Goal: Task Accomplishment & Management: Manage account settings

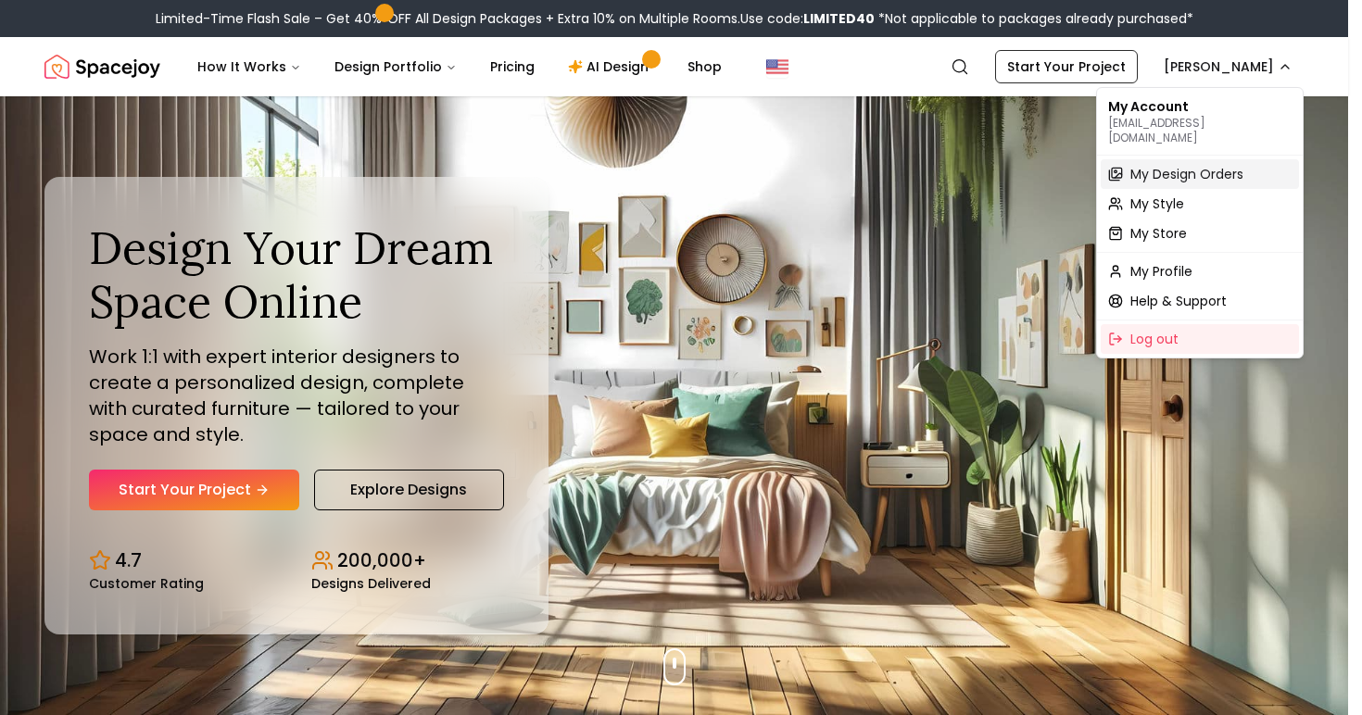
click at [1230, 165] on span "My Design Orders" at bounding box center [1187, 174] width 113 height 19
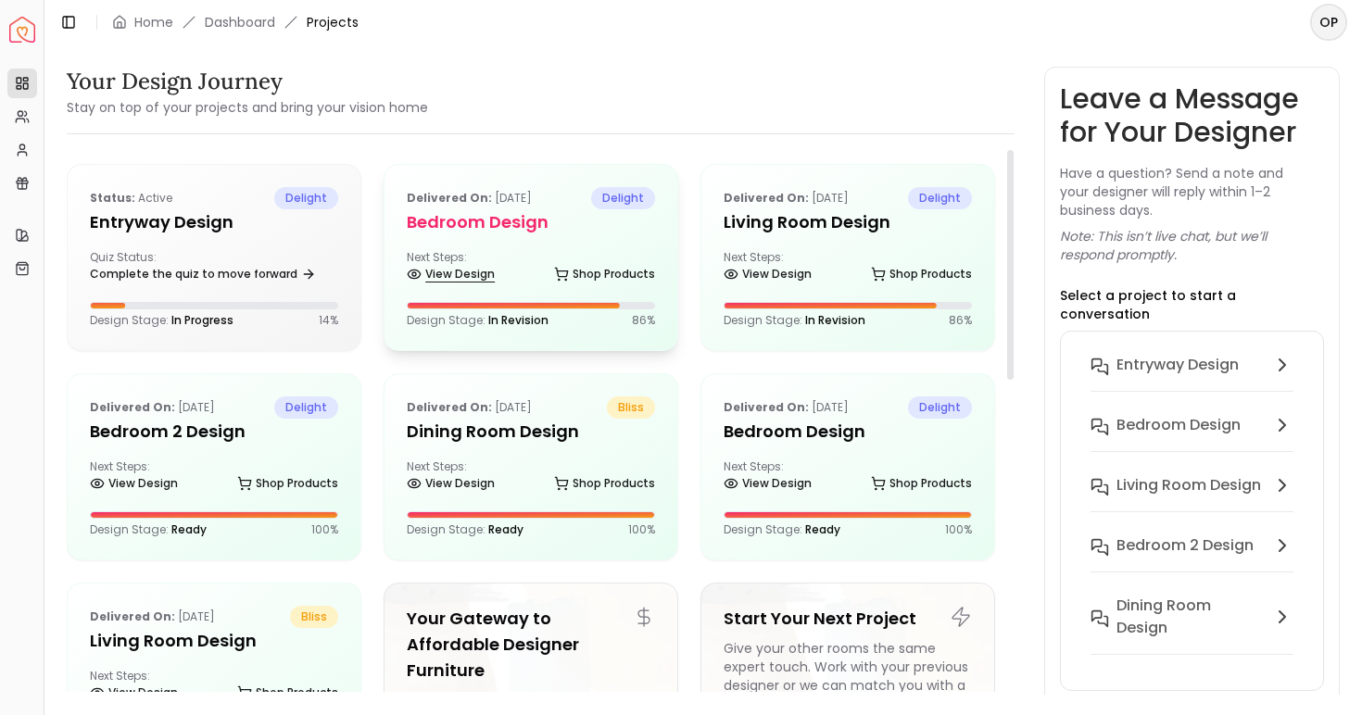
click at [475, 272] on link "View Design" at bounding box center [451, 274] width 88 height 26
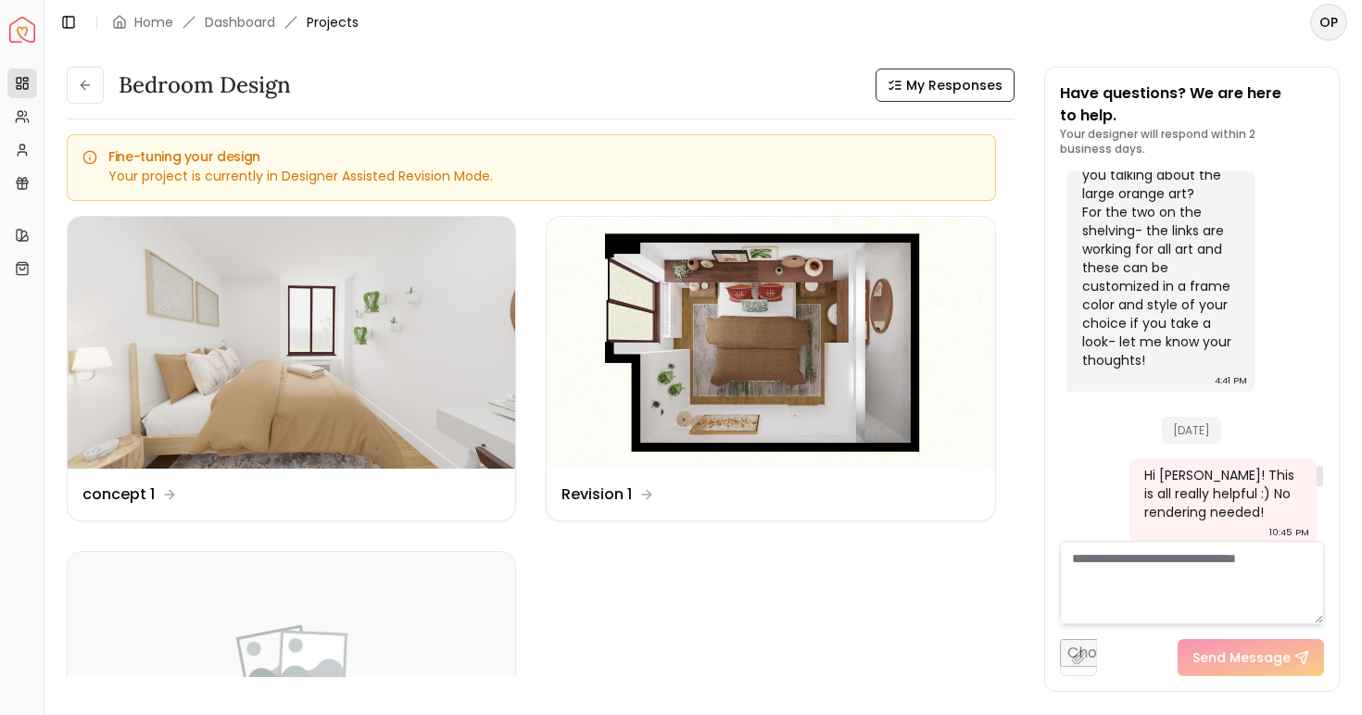
scroll to position [5003, 0]
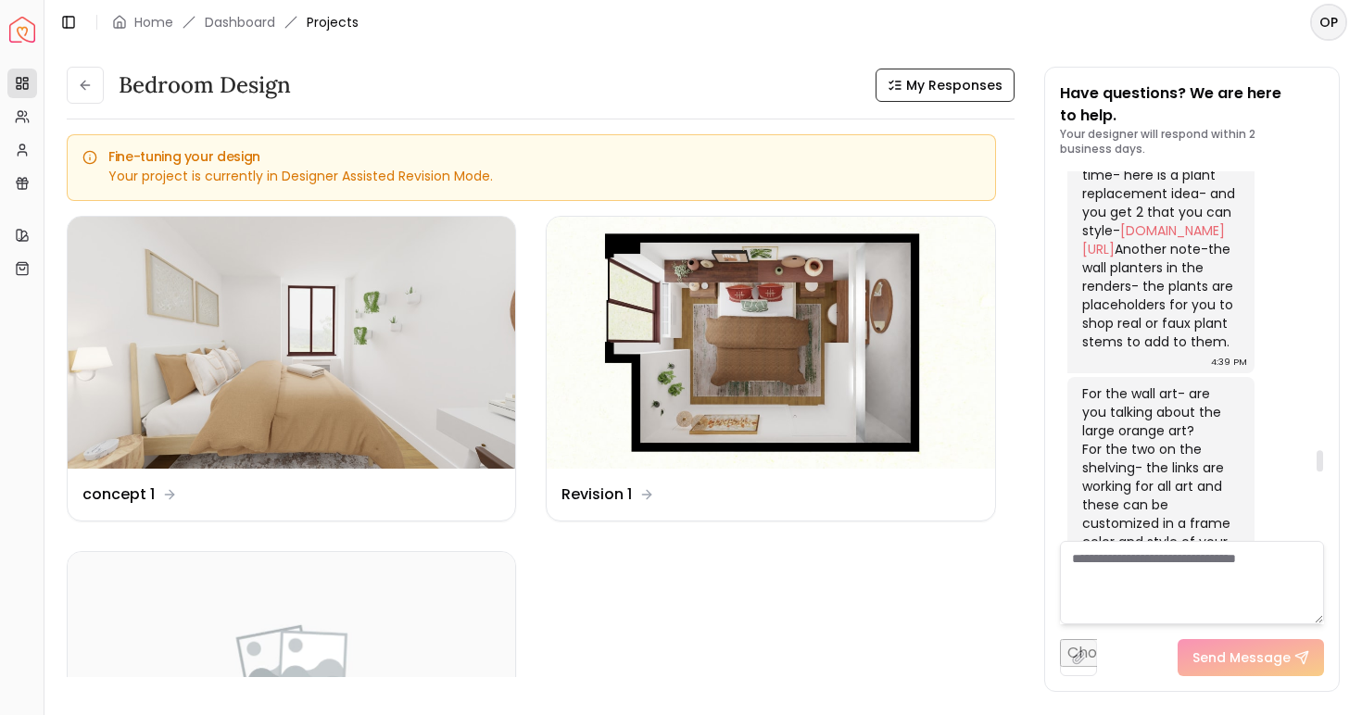
scroll to position [4763, 0]
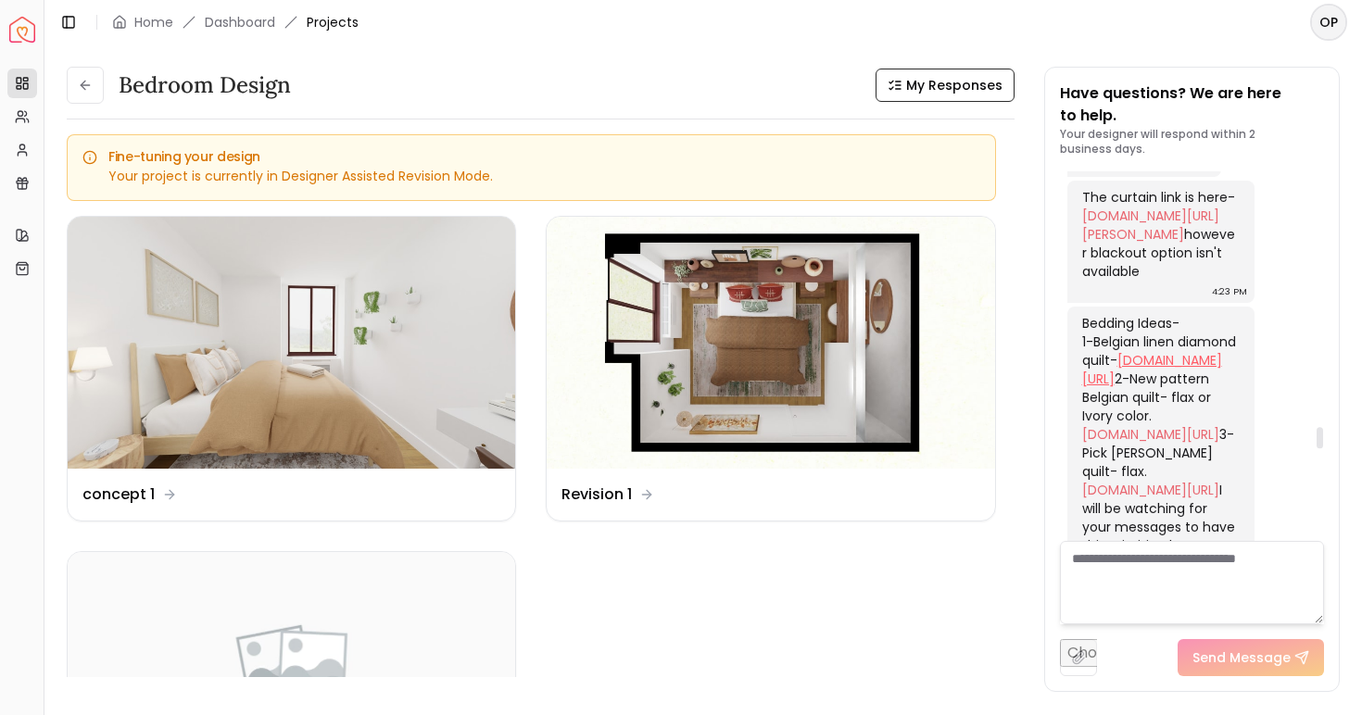
scroll to position [4323, 0]
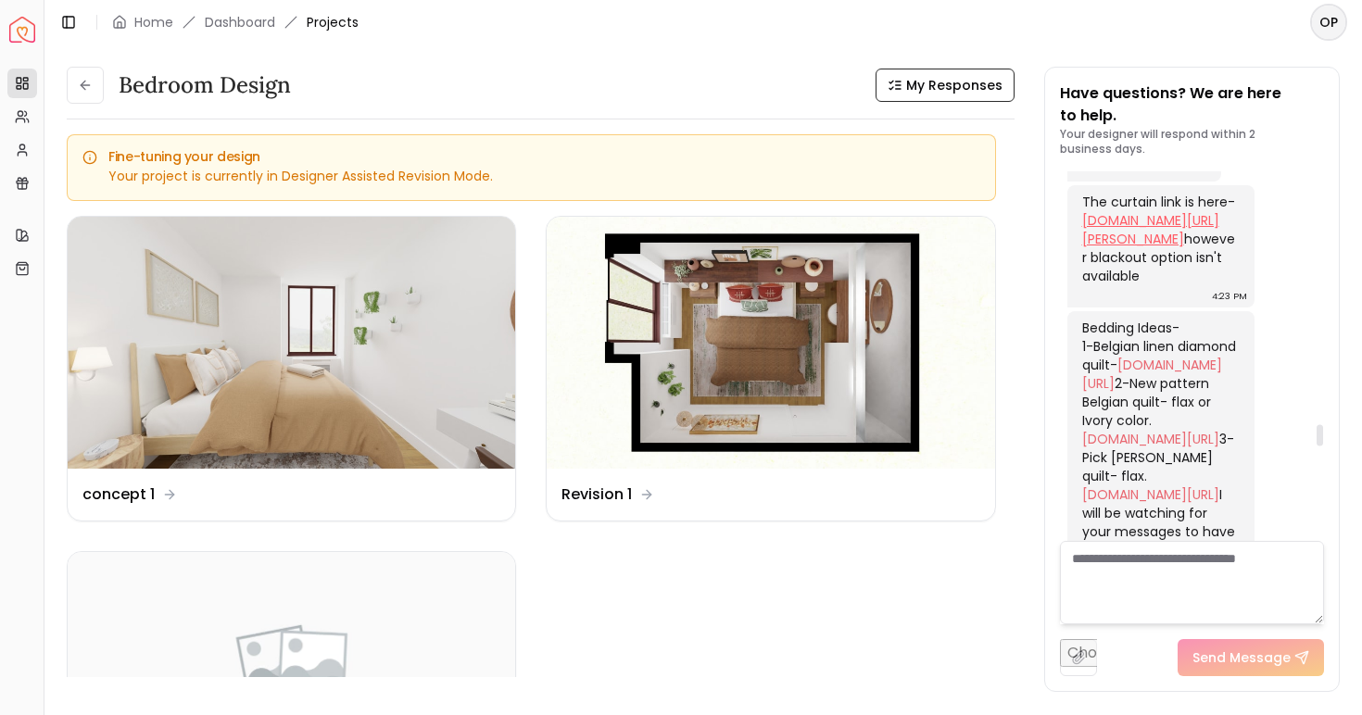
click at [1189, 248] on link "[DOMAIN_NAME][URL][PERSON_NAME]" at bounding box center [1150, 229] width 137 height 37
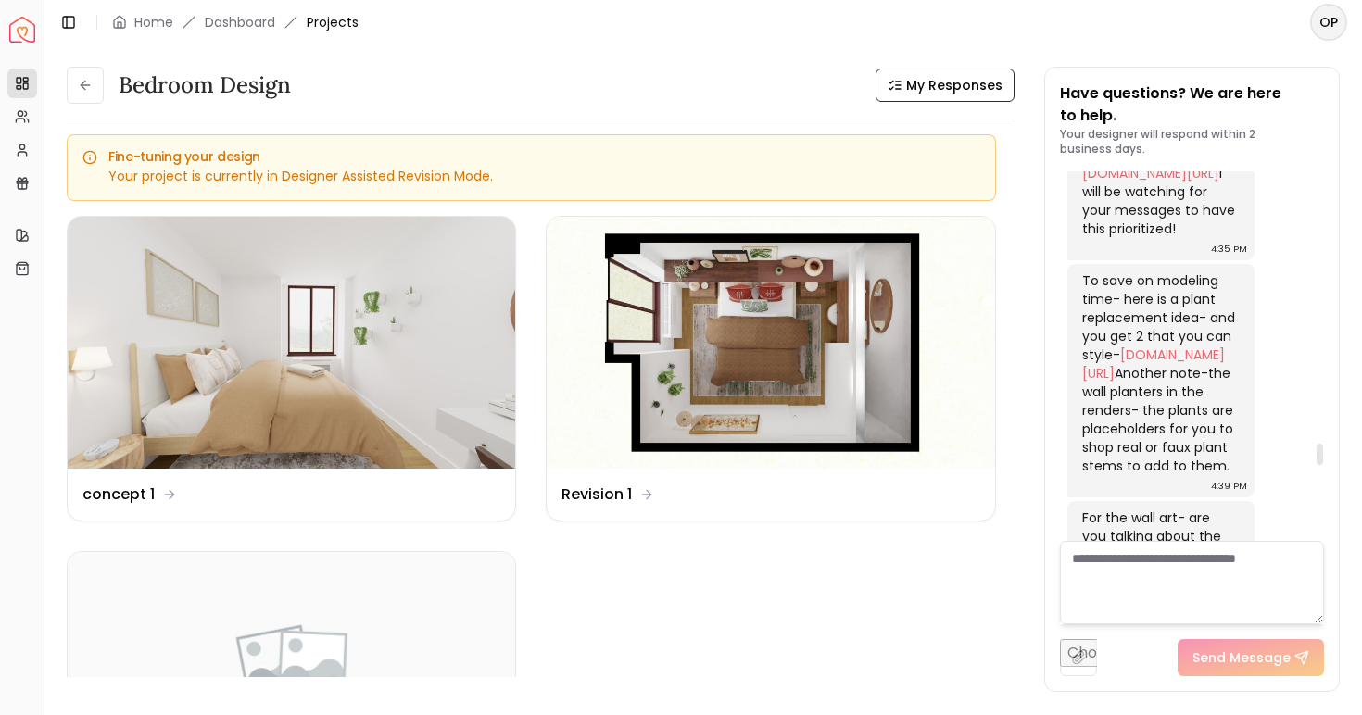
scroll to position [4649, 0]
click at [1147, 234] on div "Bedding Ideas- 1-Belgian linen diamond quilt- [DOMAIN_NAME][URL] 2-New pattern …" at bounding box center [1159, 114] width 154 height 241
click at [1157, 68] on link "[DOMAIN_NAME][URL]" at bounding box center [1152, 49] width 140 height 37
drag, startPoint x: 774, startPoint y: 346, endPoint x: 812, endPoint y: 291, distance: 66.6
click at [0, 0] on div "Spacejoy Dashboard Overview Projects My Referrals My Profile Gift Card Balance …" at bounding box center [681, 357] width 1362 height 715
